Goal: Task Accomplishment & Management: Manage account settings

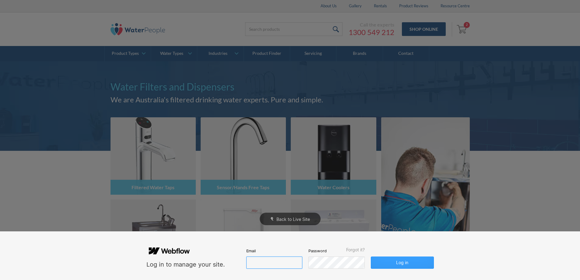
type input "[PERSON_NAME][EMAIL_ADDRESS][DOMAIN_NAME]"
click at [396, 261] on button "Log in" at bounding box center [402, 262] width 63 height 12
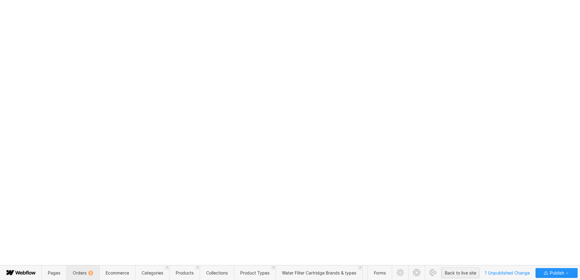
click at [82, 277] on span "Orders 1" at bounding box center [82, 272] width 33 height 15
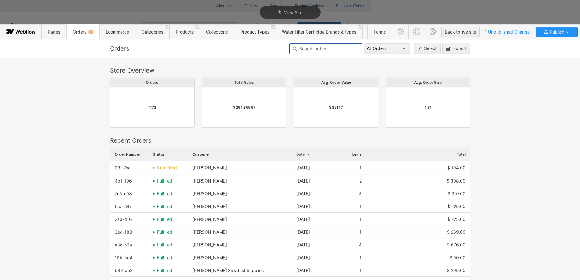
scroll to position [329, 356]
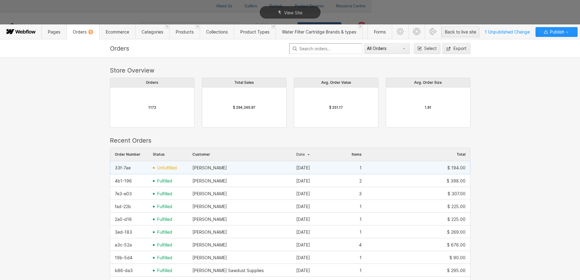
click at [157, 167] on span "unfulfilled" at bounding box center [167, 167] width 20 height 5
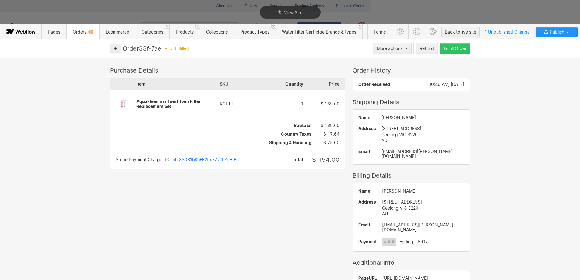
click at [451, 50] on div "Fulfill Order" at bounding box center [455, 48] width 23 height 5
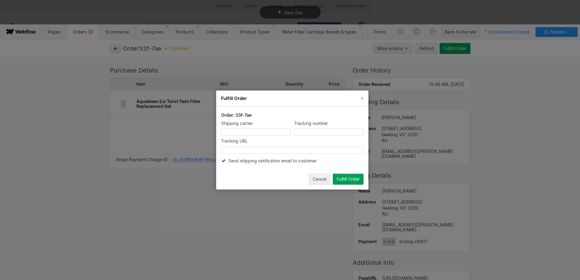
click at [312, 131] on input at bounding box center [328, 131] width 69 height 7
drag, startPoint x: 250, startPoint y: 113, endPoint x: 235, endPoint y: 111, distance: 15.4
click at [235, 111] on div "Order: 33f-7ae Shipping carrier Tracking number Tracking URL Send shipping noti…" at bounding box center [292, 148] width 152 height 83
copy span "33f-7ae"
click at [365, 99] on button "Close" at bounding box center [362, 98] width 10 height 10
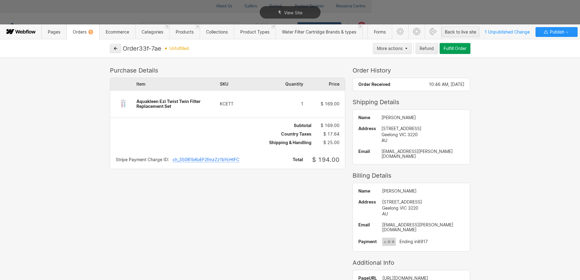
click at [187, 159] on div "ch_3S0B1bKoEF2fmzZz1bYcHtFC" at bounding box center [206, 159] width 67 height 5
click at [407, 48] on icon "button" at bounding box center [406, 49] width 3 height 2
click at [244, 66] on div at bounding box center [292, 140] width 585 height 280
click at [287, 220] on div "Purchase Details Item SKU Quantity Price Aquakleen Ezi Twist Twin Filter Replac…" at bounding box center [289, 177] width 365 height 220
